Goal: Check status: Check status

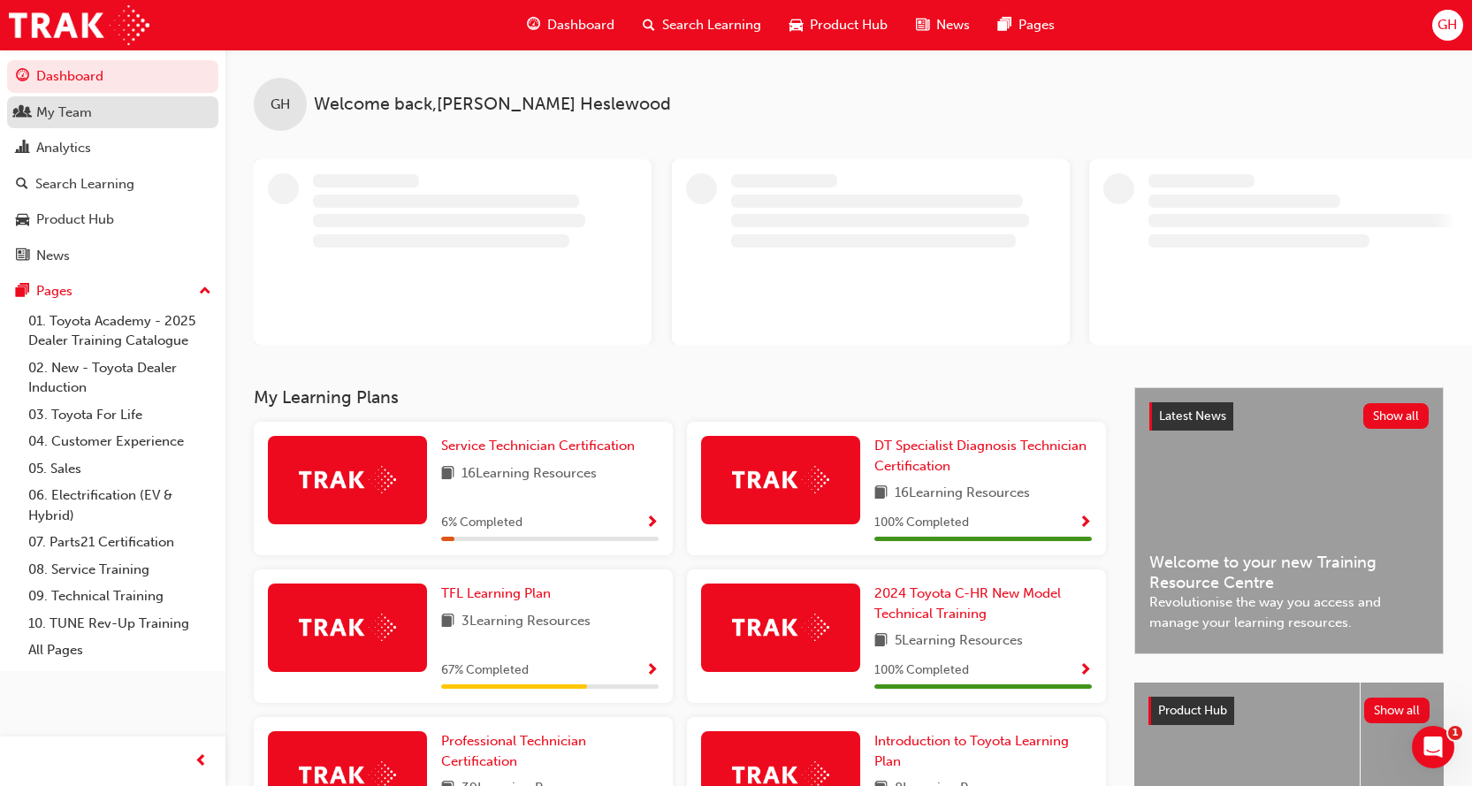
click at [71, 116] on div "My Team" at bounding box center [64, 113] width 56 height 20
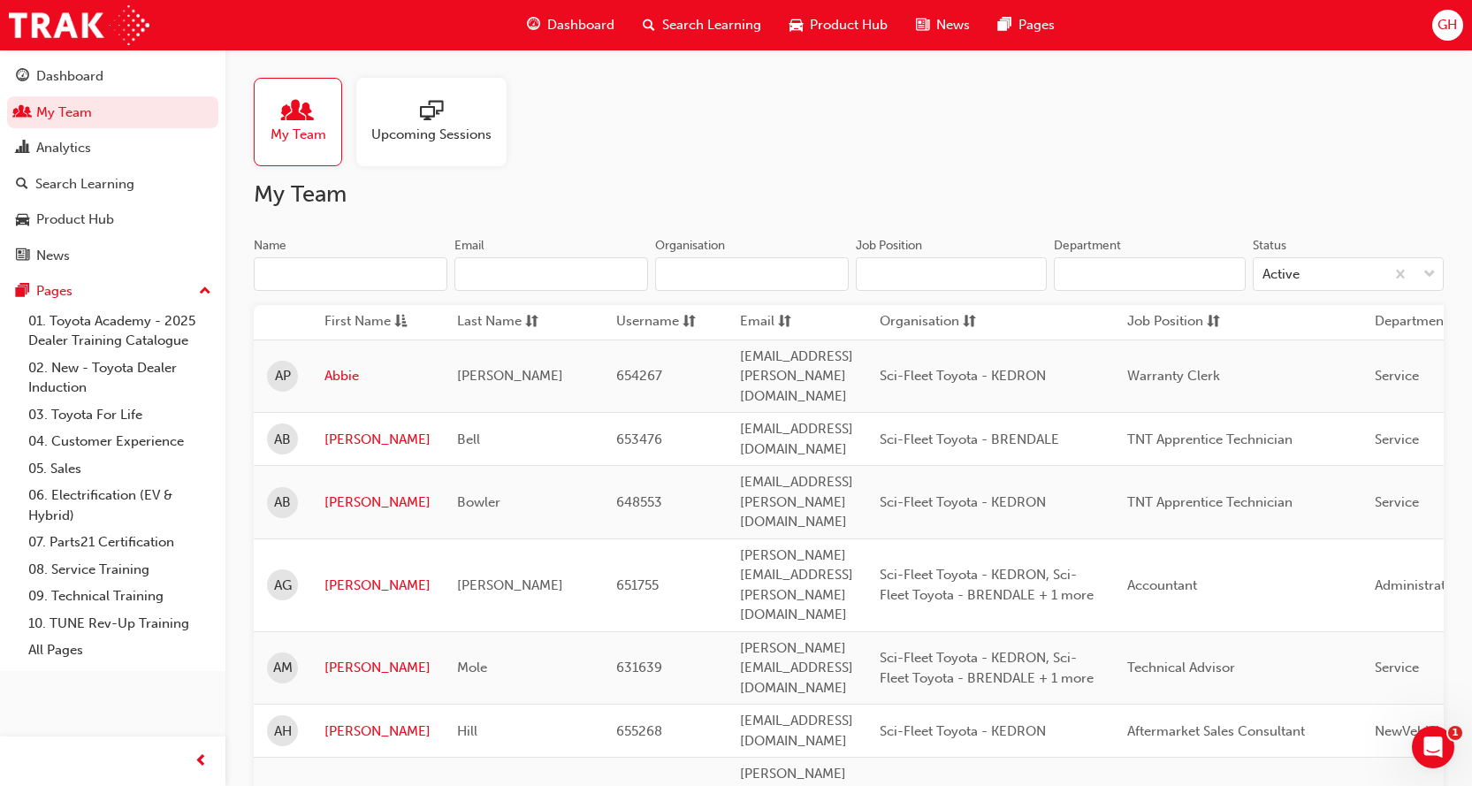
click at [332, 276] on input "Name" at bounding box center [351, 274] width 194 height 34
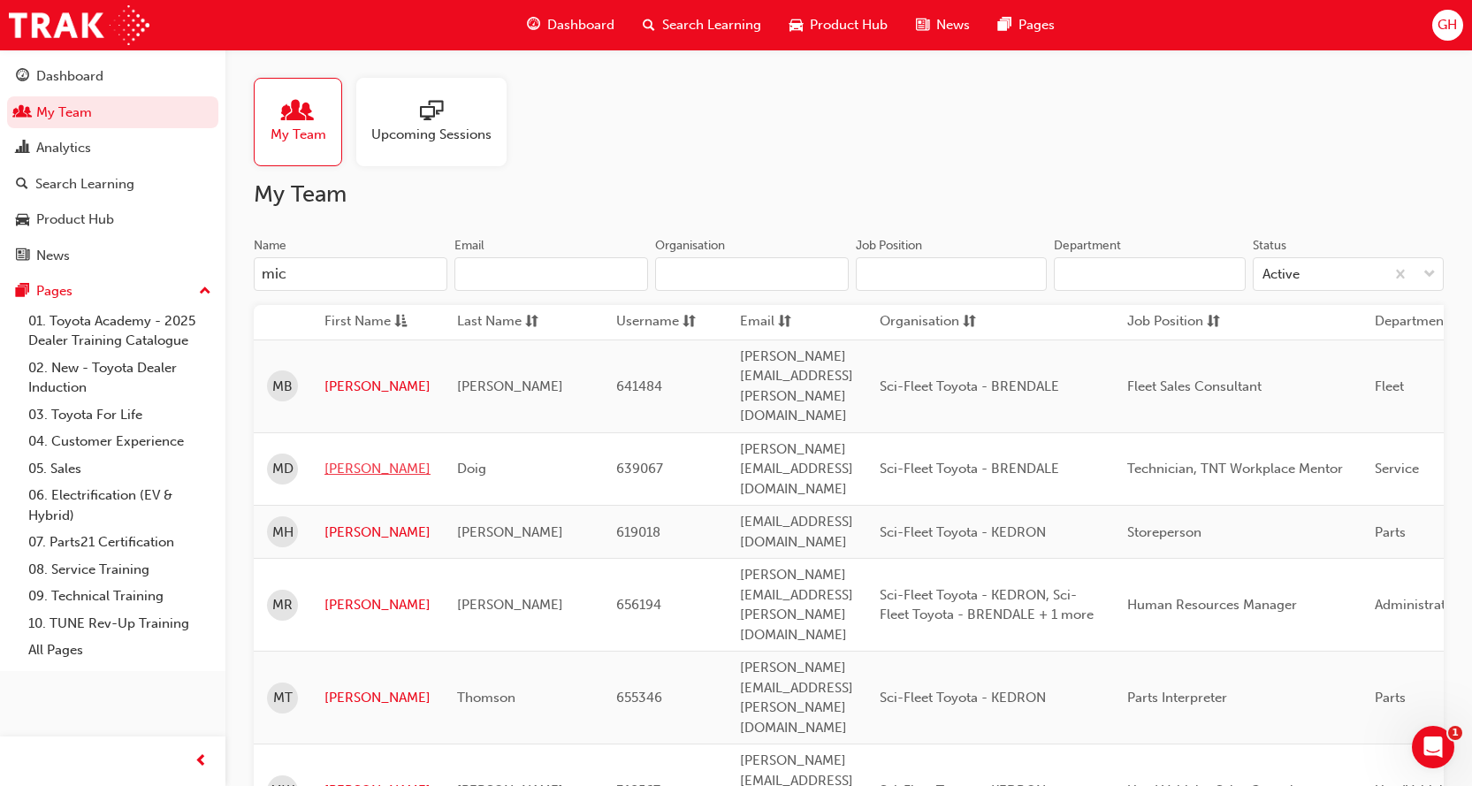
type input "mic"
click at [341, 459] on link "[PERSON_NAME]" at bounding box center [378, 469] width 106 height 20
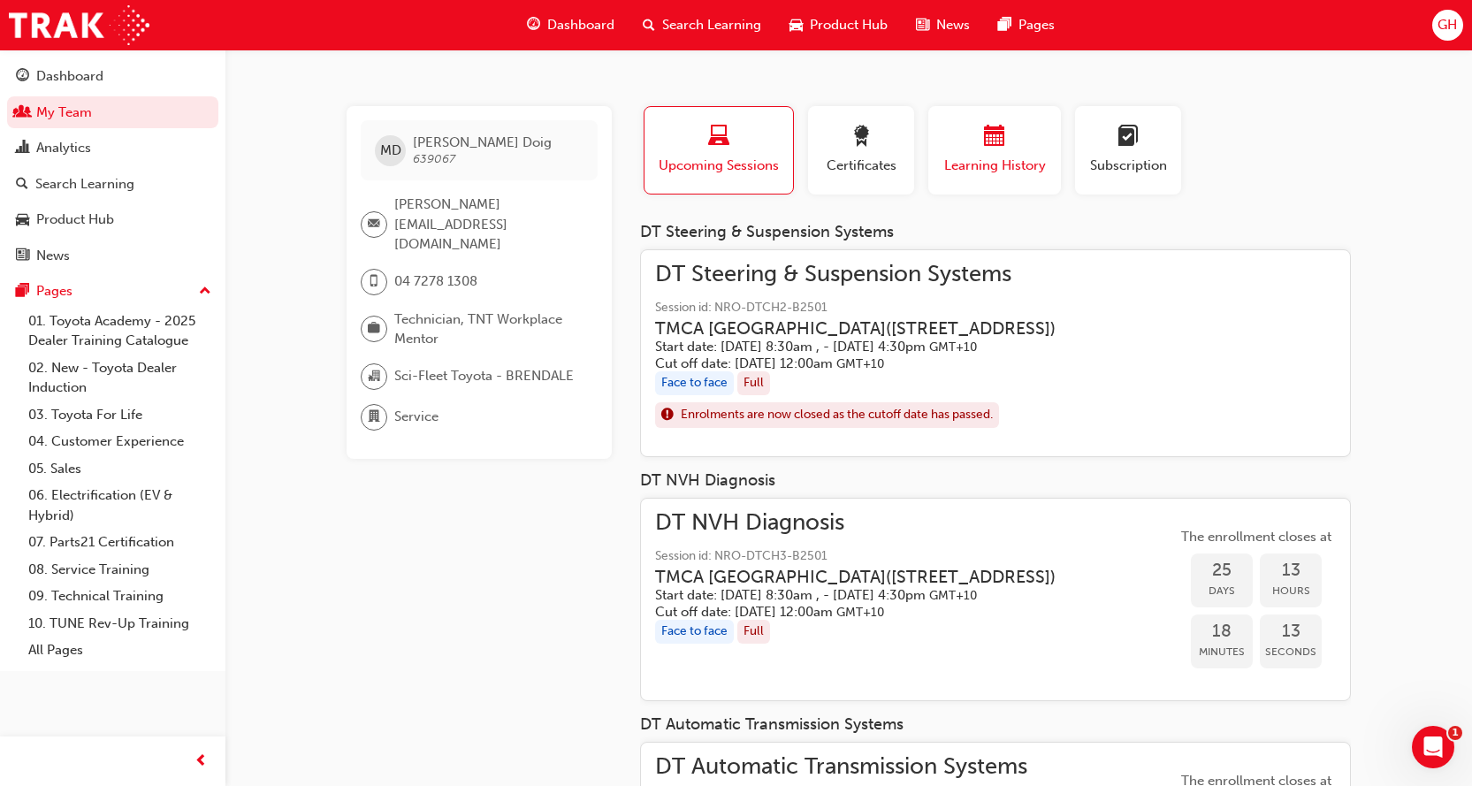
click at [982, 164] on span "Learning History" at bounding box center [995, 166] width 106 height 20
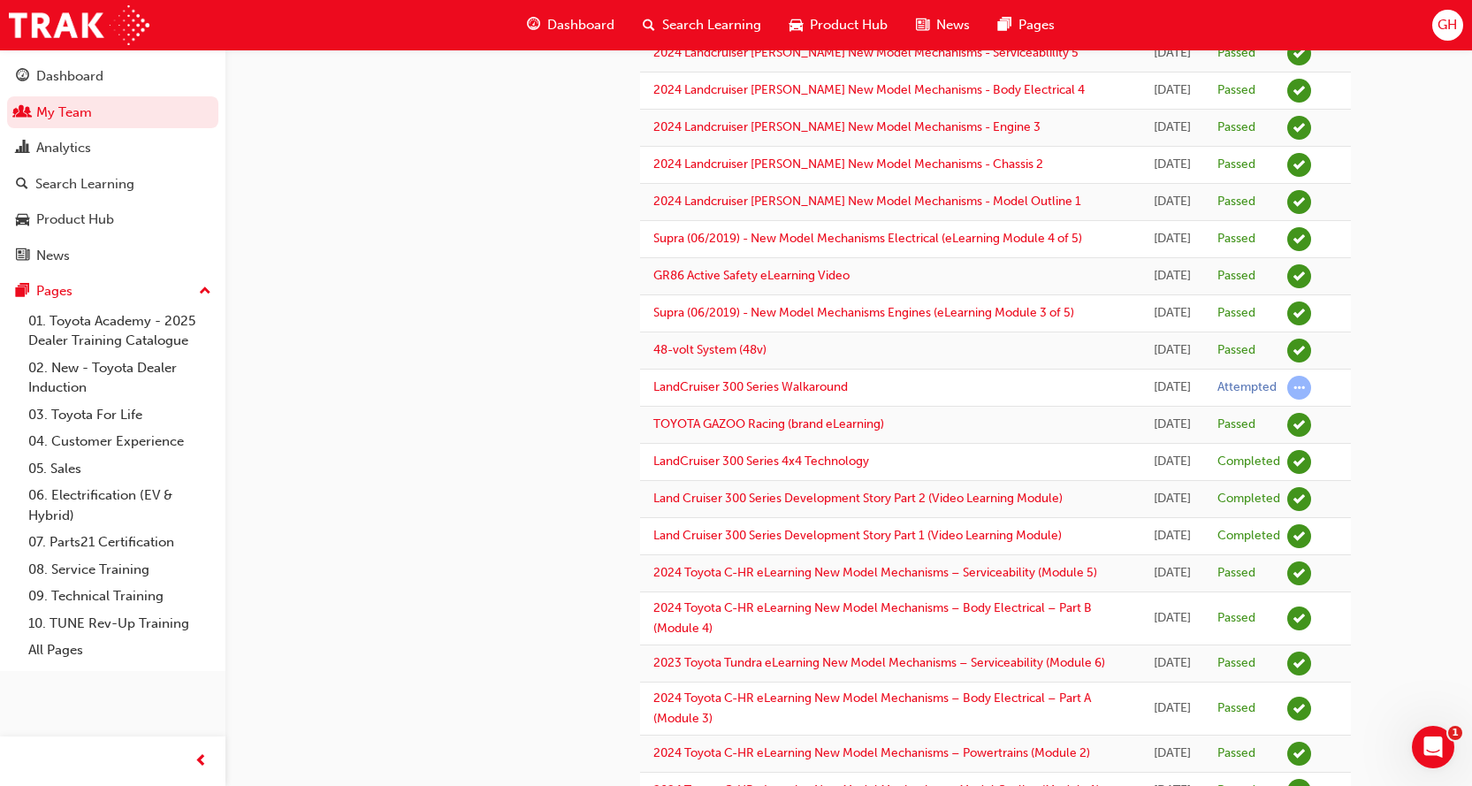
scroll to position [973, 0]
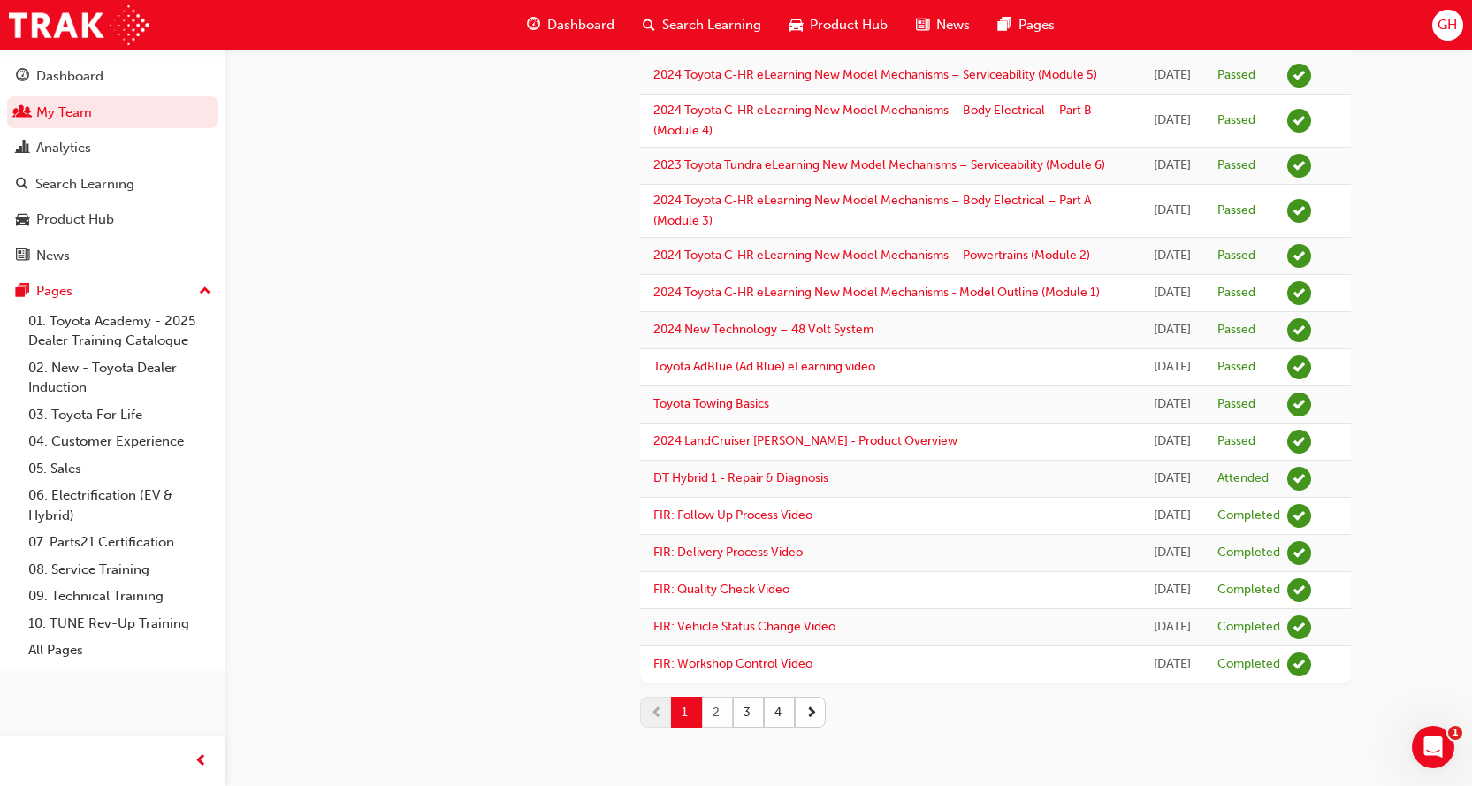
click at [714, 707] on button "2" at bounding box center [717, 712] width 31 height 31
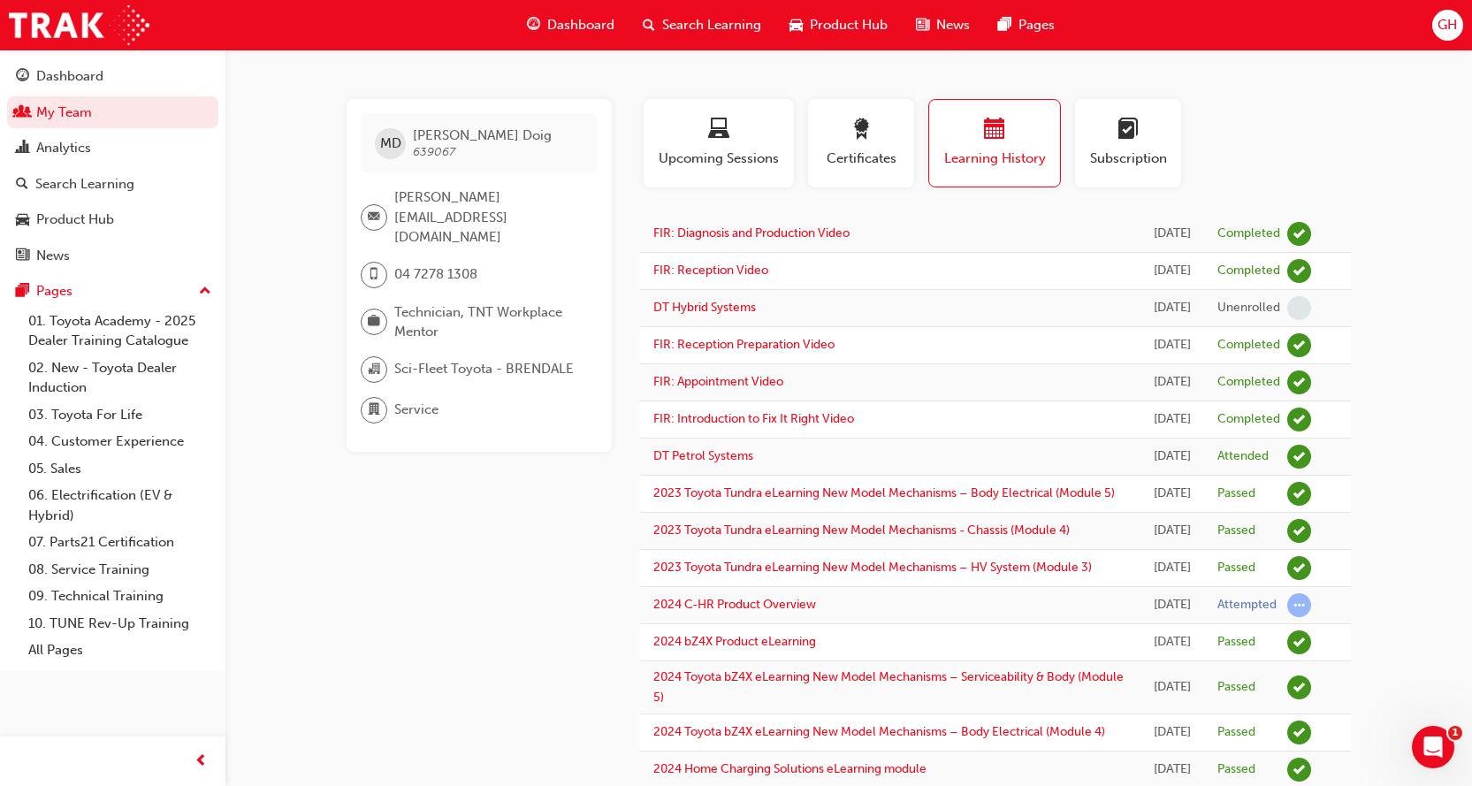
scroll to position [0, 0]
